Goal: Task Accomplishment & Management: Use online tool/utility

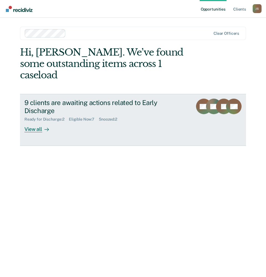
click at [43, 126] on div at bounding box center [45, 129] width 7 height 6
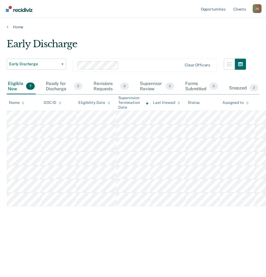
click at [87, 234] on div "Early Discharge Early Discharge Early Discharge Clear officers Eligible Now 7 R…" at bounding box center [133, 136] width 253 height 197
click at [53, 88] on div "Ready for Discharge 2" at bounding box center [64, 87] width 39 height 16
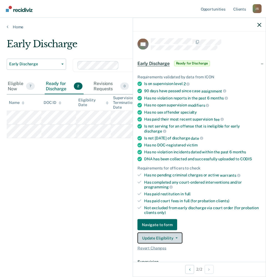
click at [171, 235] on button "Update Eligibility" at bounding box center [160, 238] width 45 height 11
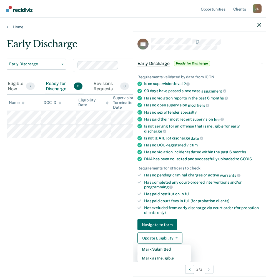
click at [49, 208] on div "Early Discharge Early Discharge Early Discharge Clear officers Eligible Now 7 R…" at bounding box center [133, 136] width 253 height 197
click at [22, 85] on div "Eligible Now 7" at bounding box center [21, 87] width 29 height 16
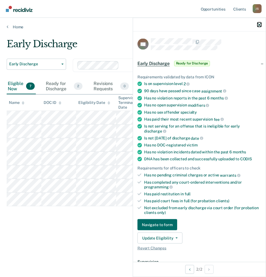
click at [260, 27] on icon "button" at bounding box center [260, 25] width 4 height 4
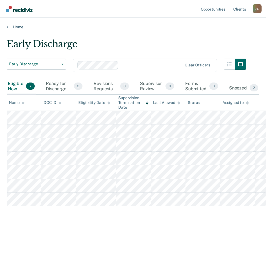
click at [64, 234] on div "Early Discharge Early Discharge Early Discharge Clear officers Eligible Now 7 R…" at bounding box center [133, 136] width 253 height 197
